Goal: Find specific page/section: Find specific page/section

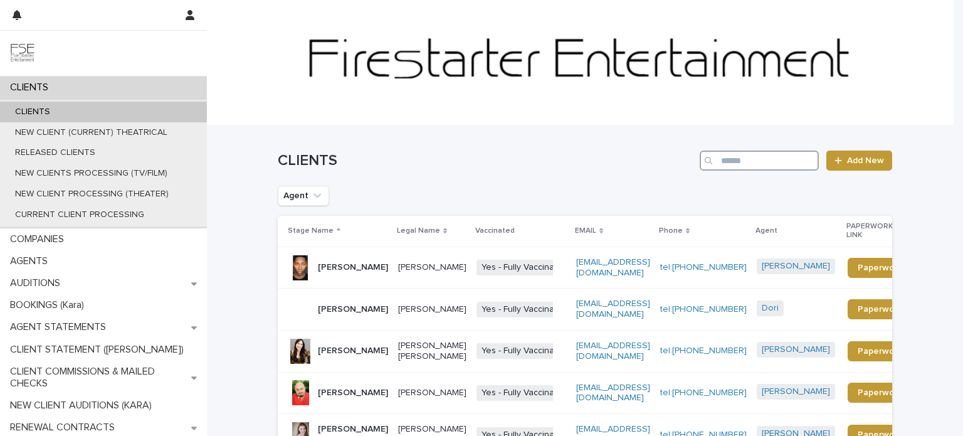
click at [756, 167] on input "Search" at bounding box center [759, 161] width 119 height 20
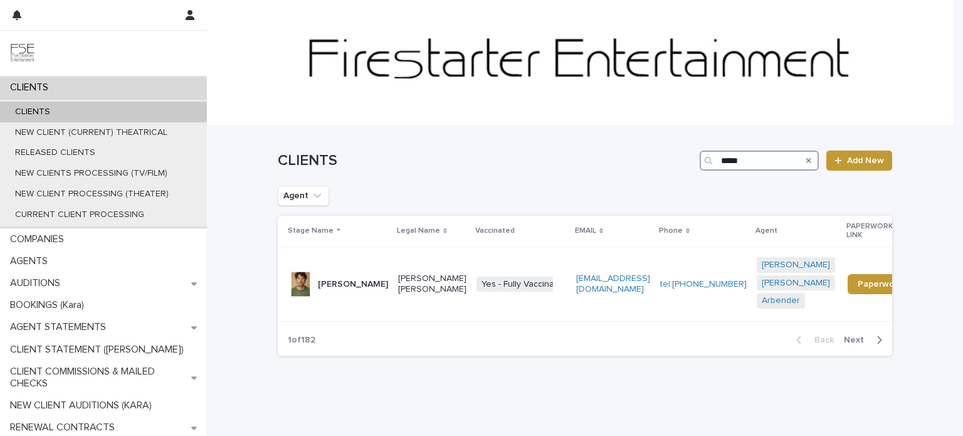
type input "*****"
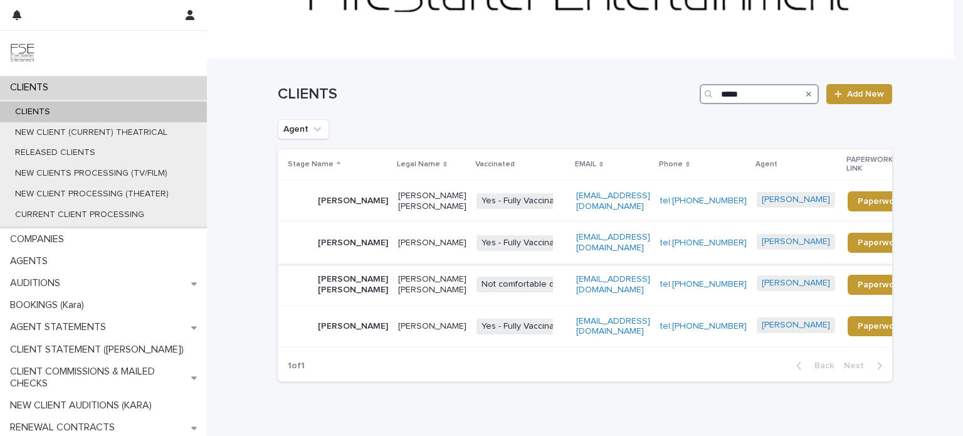
scroll to position [118, 0]
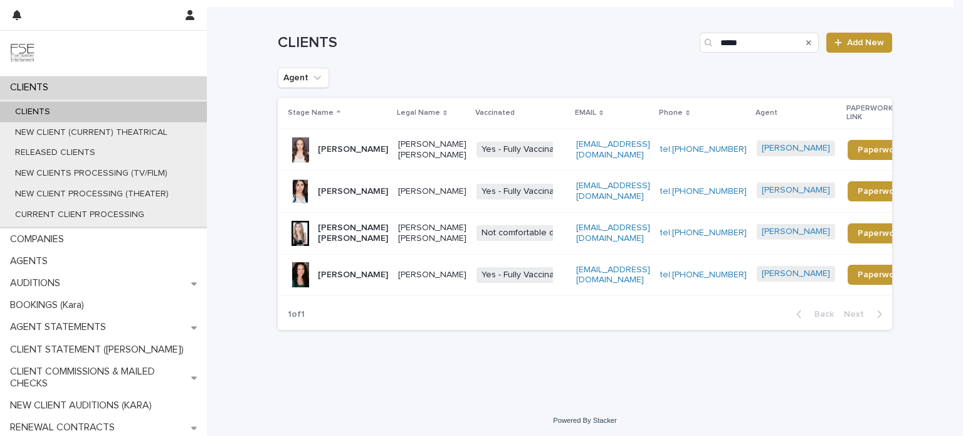
click at [364, 205] on td "[PERSON_NAME]" at bounding box center [335, 192] width 115 height 42
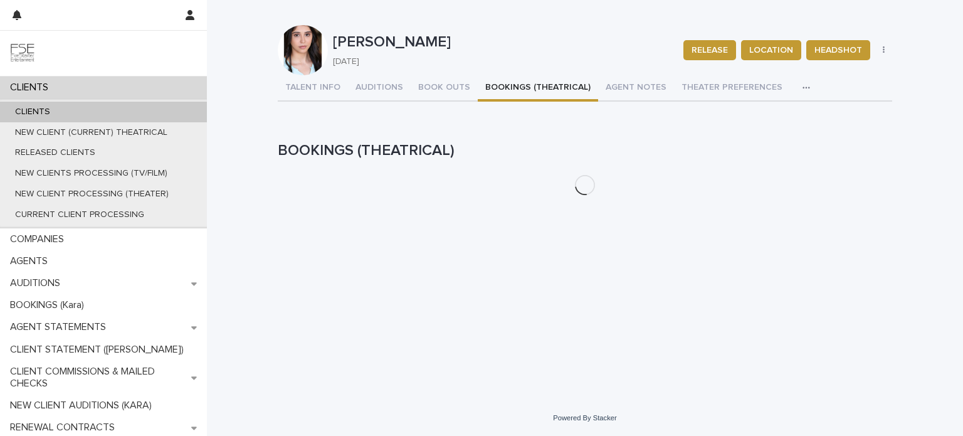
click at [510, 88] on button "BOOKINGS (THEATRICAL)" at bounding box center [538, 88] width 120 height 26
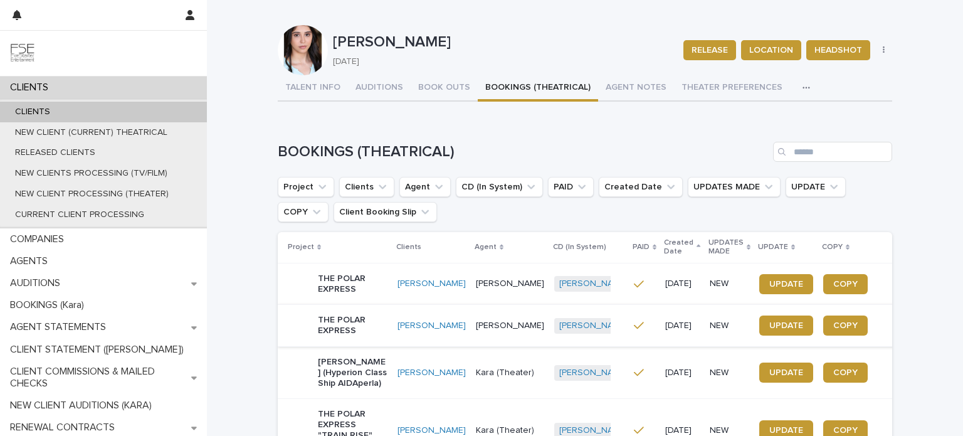
scroll to position [230, 0]
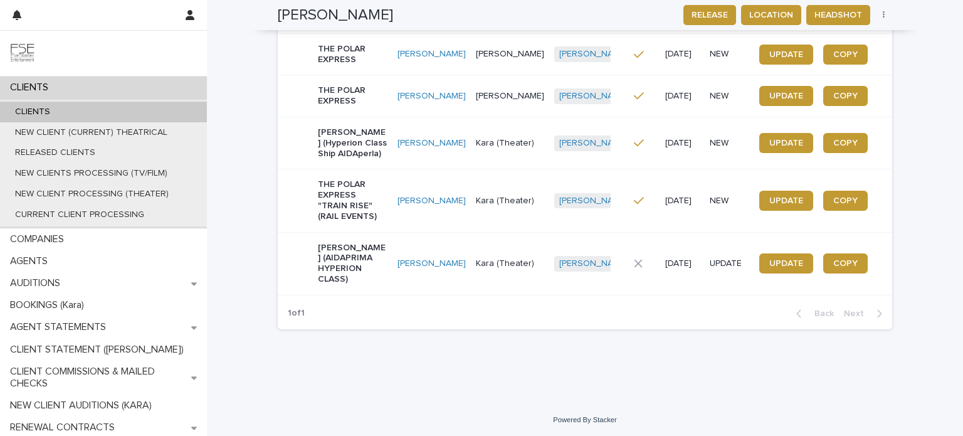
click at [357, 272] on p "[PERSON_NAME] (AIDAPRIMA HYPERION CLASS)" at bounding box center [353, 264] width 70 height 42
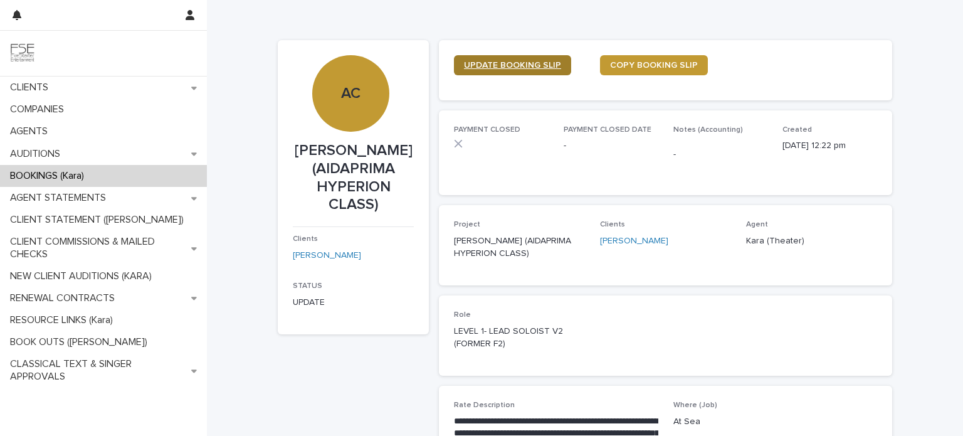
click at [512, 65] on span "UPDATE BOOKING SLIP" at bounding box center [512, 65] width 97 height 9
